Goal: Find specific page/section: Find specific page/section

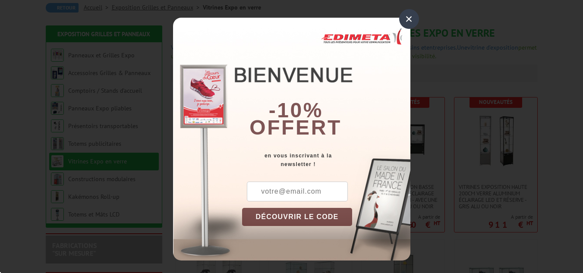
scroll to position [86, 0]
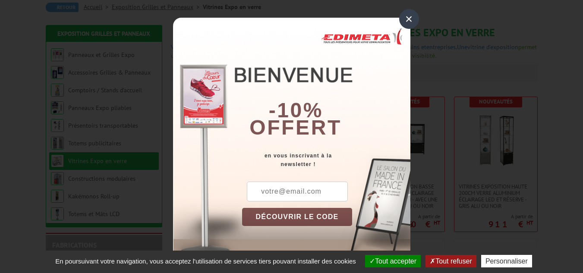
click at [407, 13] on div "×" at bounding box center [409, 19] width 20 height 20
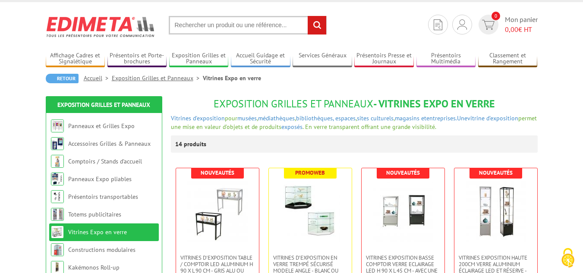
scroll to position [0, 0]
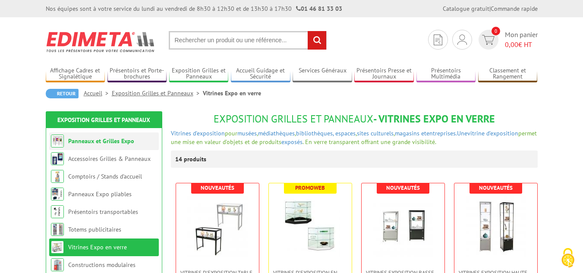
click at [125, 144] on link "Panneaux et Grilles Expo" at bounding box center [101, 141] width 66 height 8
